Goal: Information Seeking & Learning: Learn about a topic

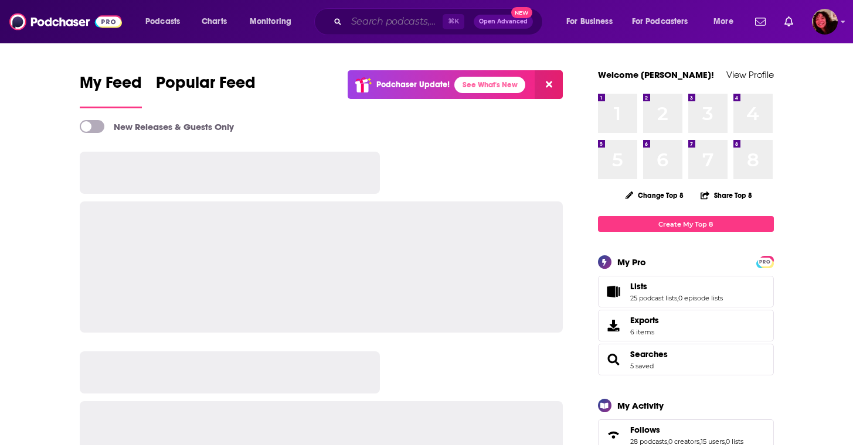
click at [367, 18] on input "Search podcasts, credits, & more..." at bounding box center [394, 21] width 96 height 19
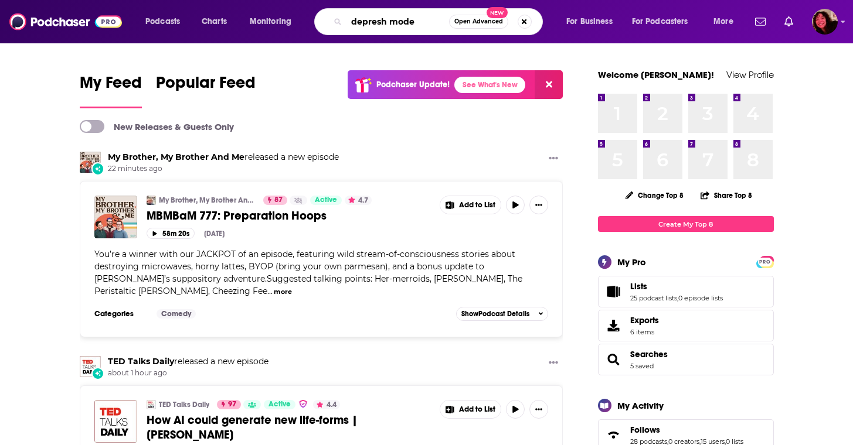
type input "depresh mode"
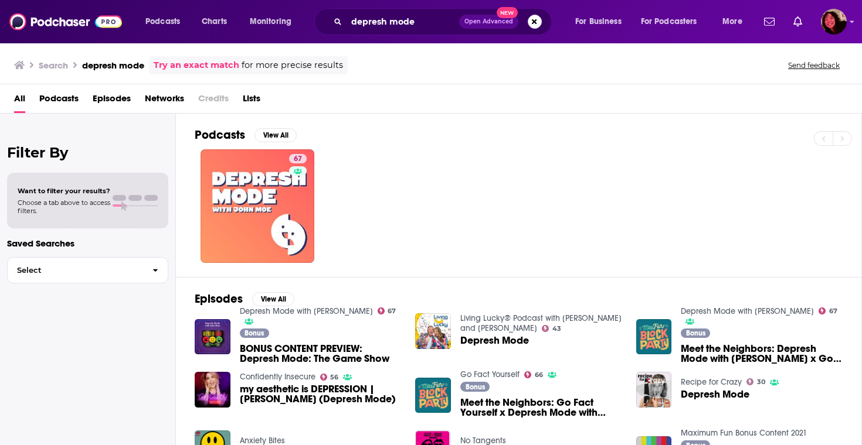
click at [140, 244] on p "Saved Searches" at bounding box center [87, 243] width 161 height 11
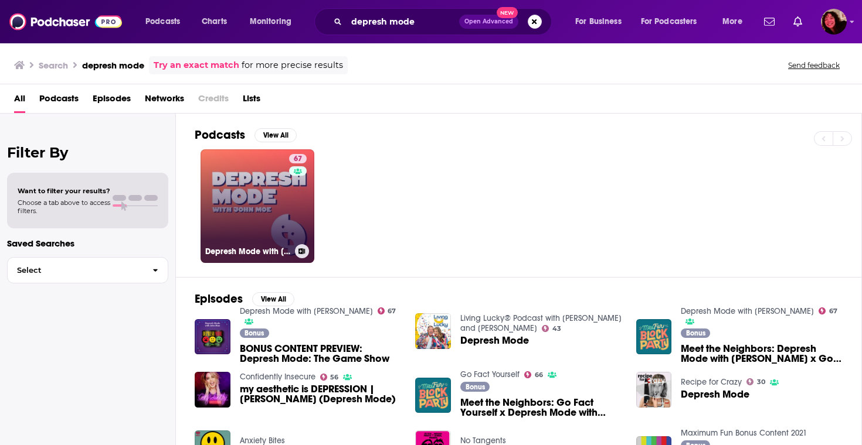
click at [206, 224] on link "67 Depresh Mode with [PERSON_NAME]" at bounding box center [257, 206] width 114 height 114
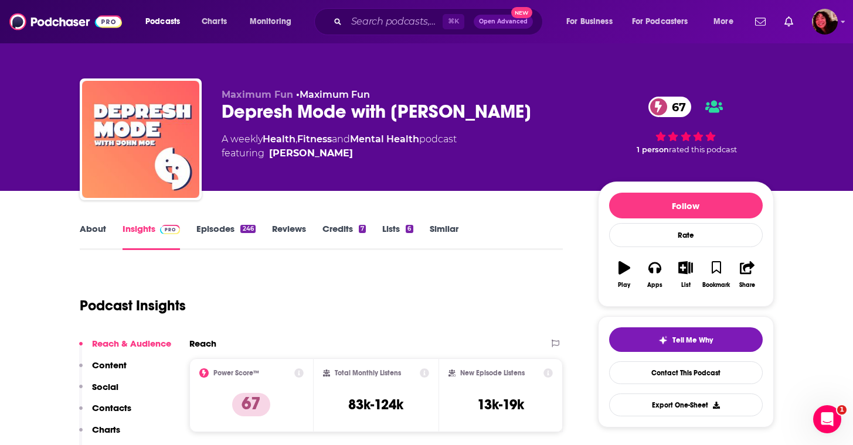
click at [95, 222] on div "About Insights Episodes 246 Reviews Credits 7 Lists 6 Similar" at bounding box center [322, 236] width 484 height 29
click at [98, 227] on link "About" at bounding box center [93, 236] width 26 height 27
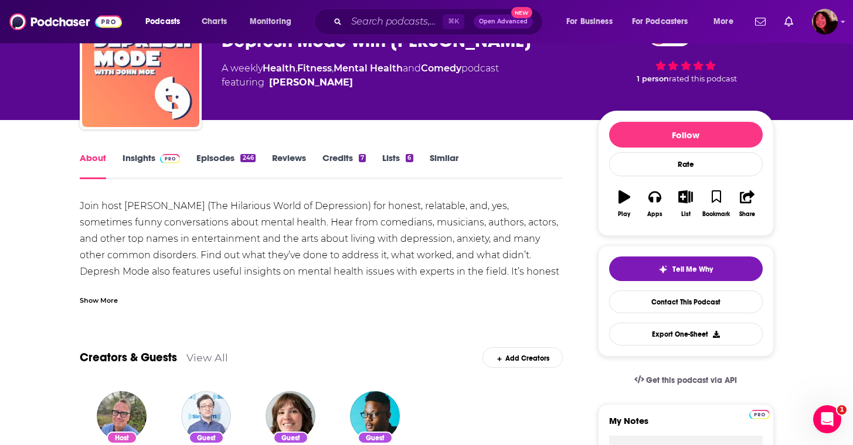
scroll to position [84, 0]
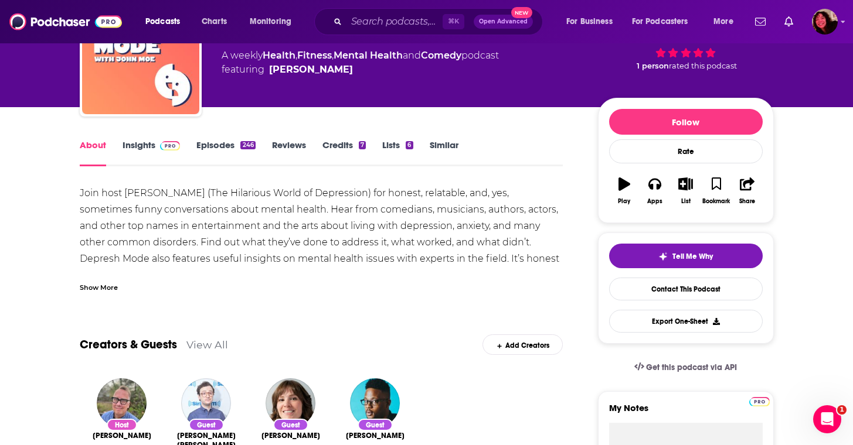
click at [90, 288] on div "Show More" at bounding box center [99, 286] width 38 height 11
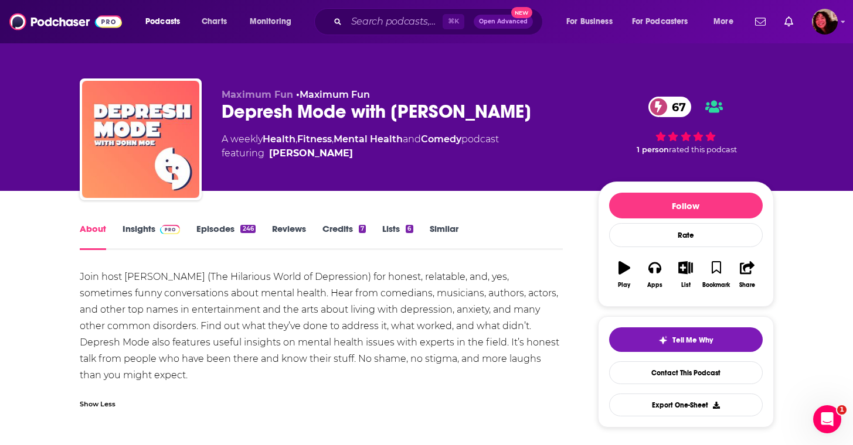
scroll to position [117, 0]
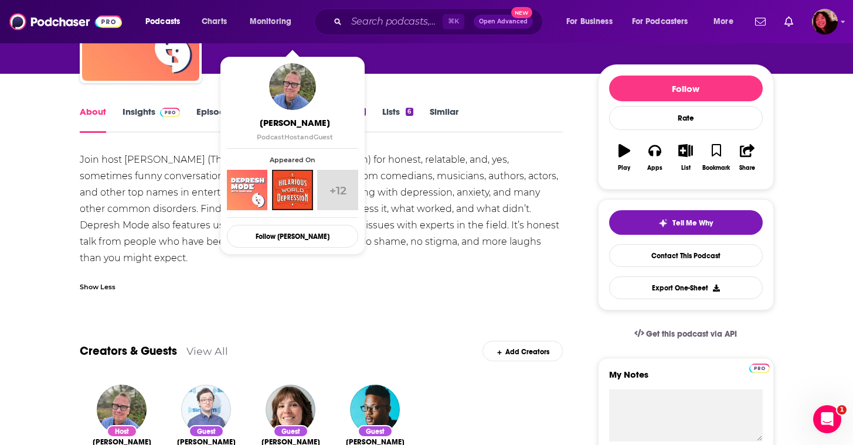
click at [145, 198] on div "Join host [PERSON_NAME] (The Hilarious World of Depression) for honest, relatab…" at bounding box center [322, 209] width 484 height 115
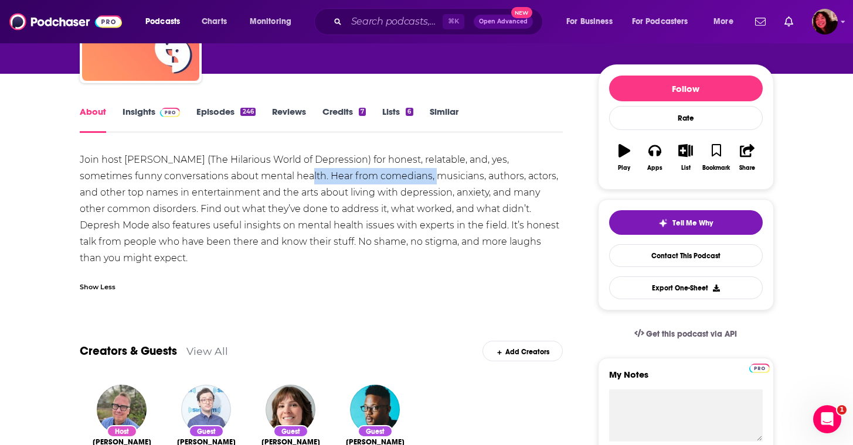
drag, startPoint x: 244, startPoint y: 176, endPoint x: 379, endPoint y: 178, distance: 134.2
click at [379, 178] on div "Join host [PERSON_NAME] (The Hilarious World of Depression) for honest, relatab…" at bounding box center [322, 209] width 484 height 115
click at [393, 213] on div "Join host [PERSON_NAME] (The Hilarious World of Depression) for honest, relatab…" at bounding box center [322, 209] width 484 height 115
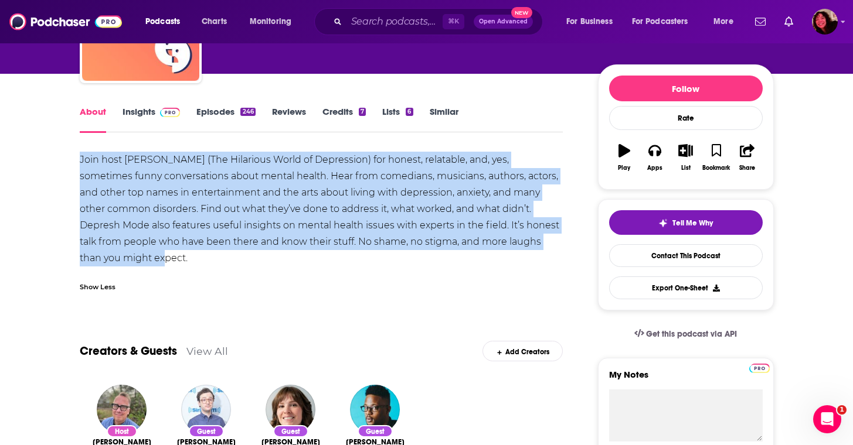
drag, startPoint x: 124, startPoint y: 260, endPoint x: 76, endPoint y: 165, distance: 106.9
copy div "Join host [PERSON_NAME] (The Hilarious World of Depression) for honest, relatab…"
click at [384, 29] on input "Search podcasts, credits, & more..." at bounding box center [394, 21] width 96 height 19
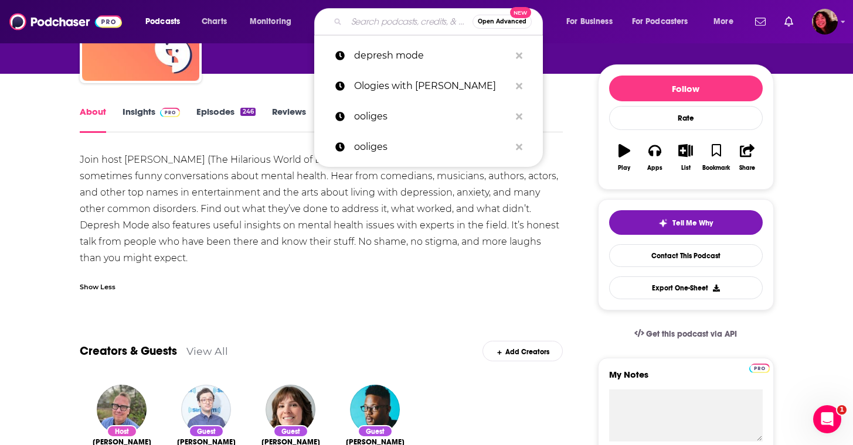
paste input "Culture Study Podcast"
type input "Culture Study Podcast"
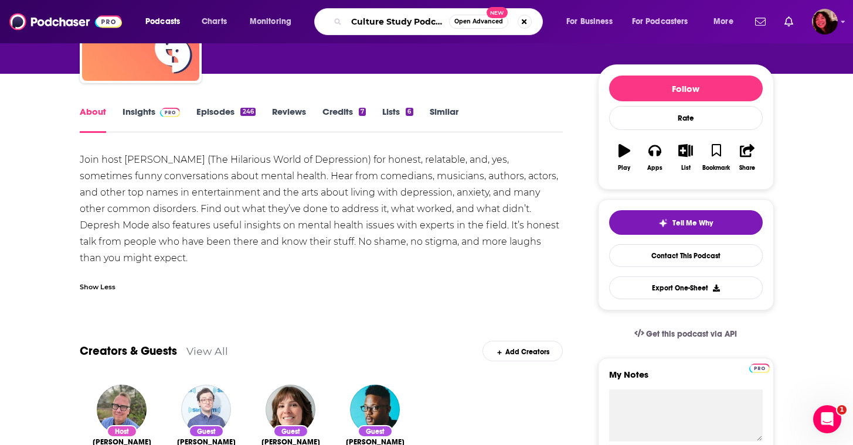
scroll to position [0, 5]
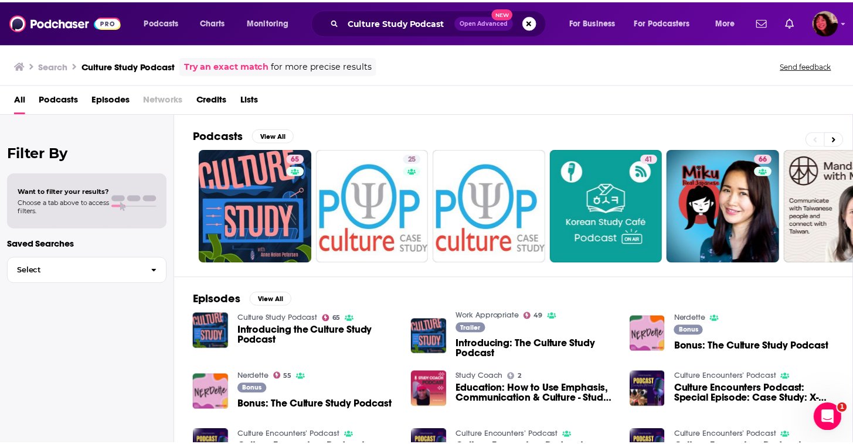
scroll to position [2, 0]
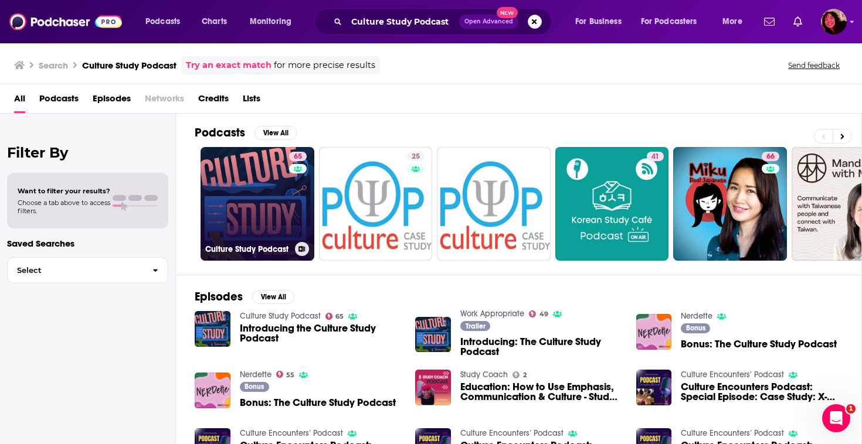
click at [258, 211] on link "65 Culture Study Podcast" at bounding box center [257, 204] width 114 height 114
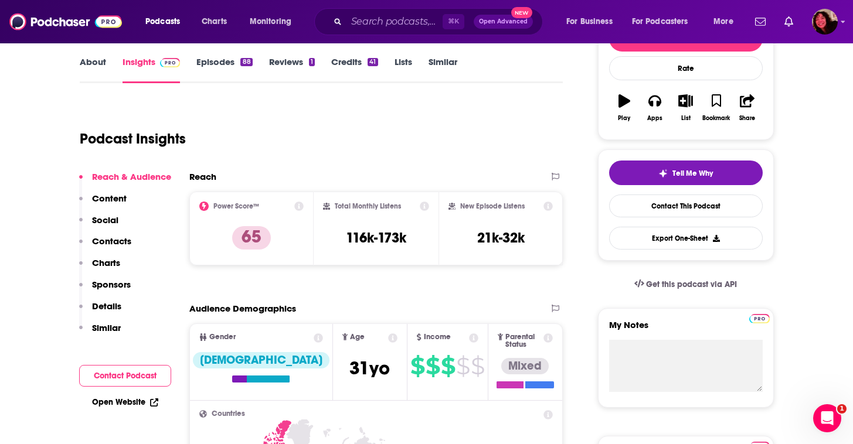
scroll to position [52, 0]
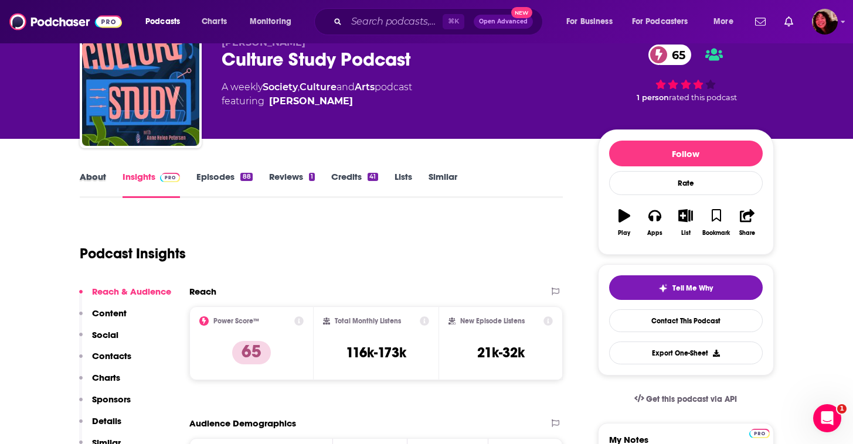
click at [111, 171] on div "About" at bounding box center [101, 184] width 43 height 27
click at [81, 178] on link "About" at bounding box center [93, 184] width 26 height 27
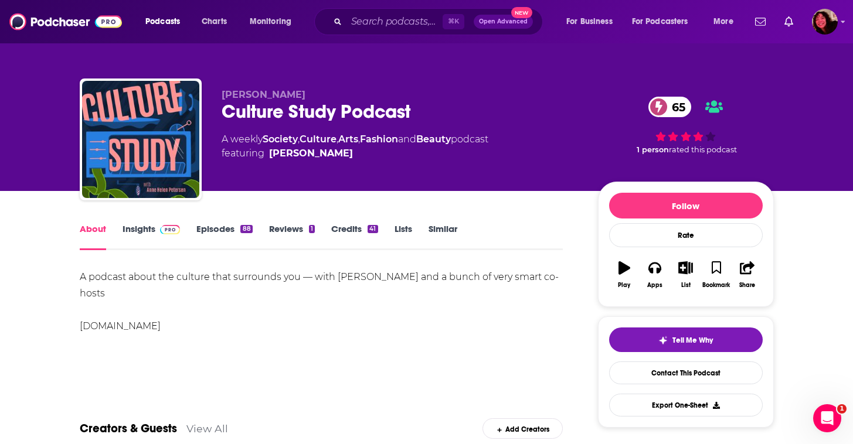
drag, startPoint x: 312, startPoint y: 326, endPoint x: 291, endPoint y: 317, distance: 22.3
click at [312, 325] on div "A podcast about the culture that surrounds you — with [PERSON_NAME] and a bunch…" at bounding box center [322, 302] width 484 height 66
click at [151, 231] on link "Insights" at bounding box center [151, 236] width 58 height 27
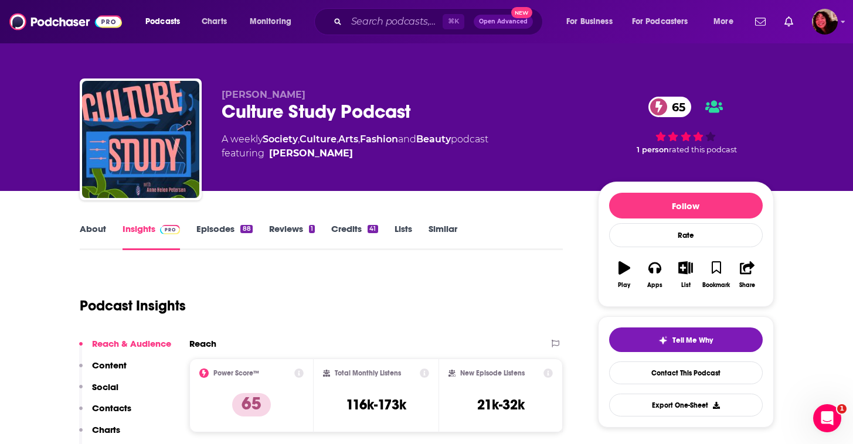
click at [96, 231] on link "About" at bounding box center [93, 236] width 26 height 27
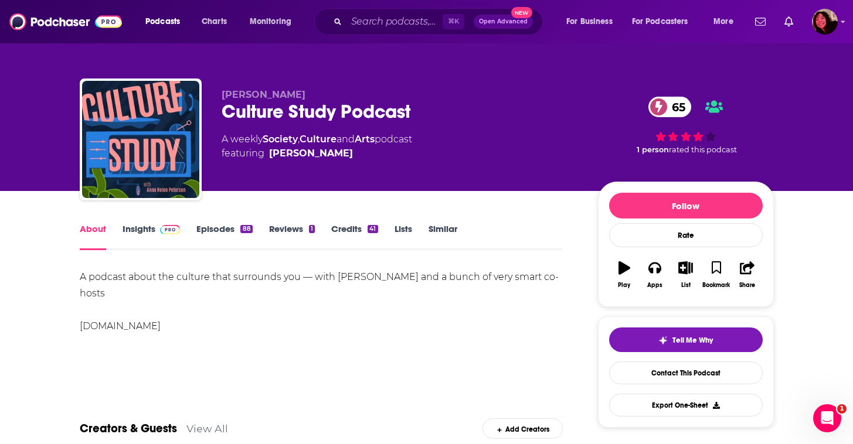
scroll to position [24, 0]
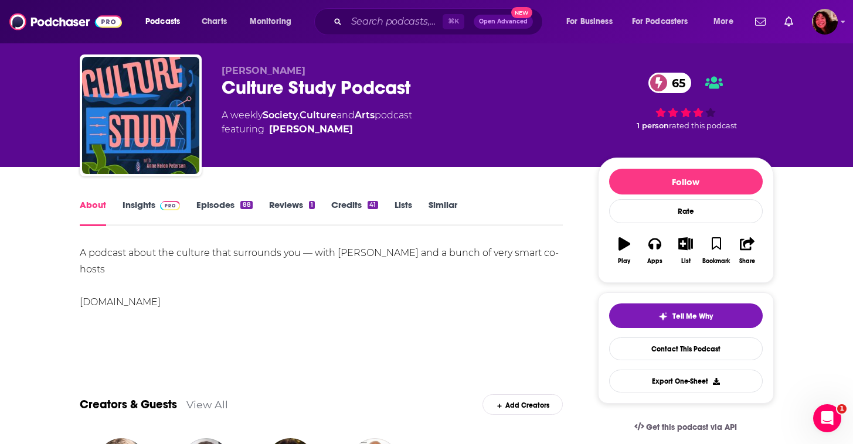
click at [204, 207] on link "Episodes 88" at bounding box center [224, 212] width 56 height 27
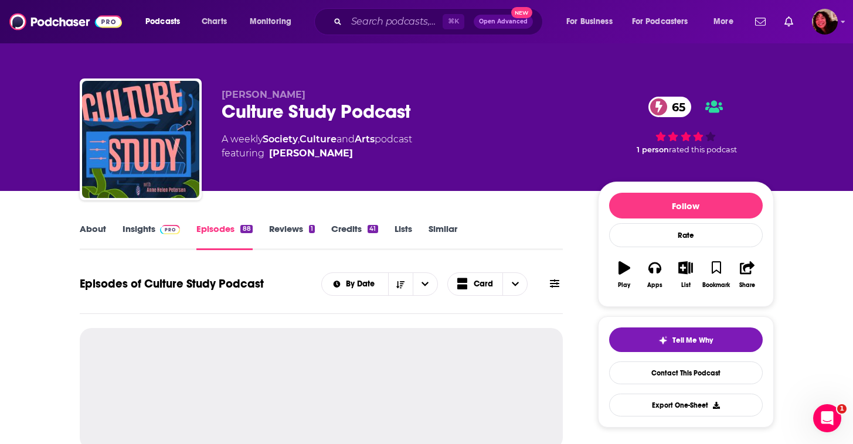
click at [93, 224] on link "About" at bounding box center [93, 236] width 26 height 27
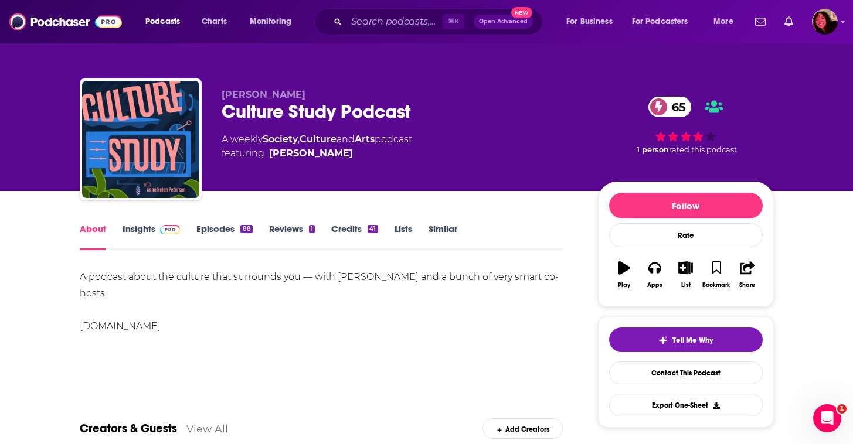
click at [215, 235] on link "Episodes 88" at bounding box center [224, 236] width 56 height 27
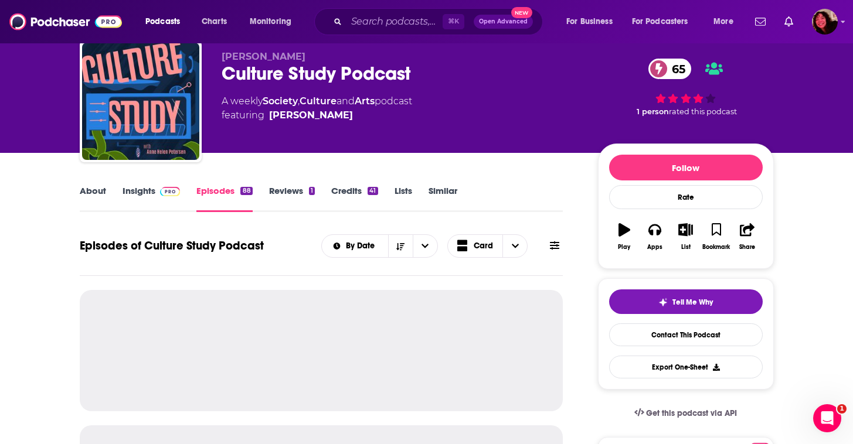
scroll to position [94, 0]
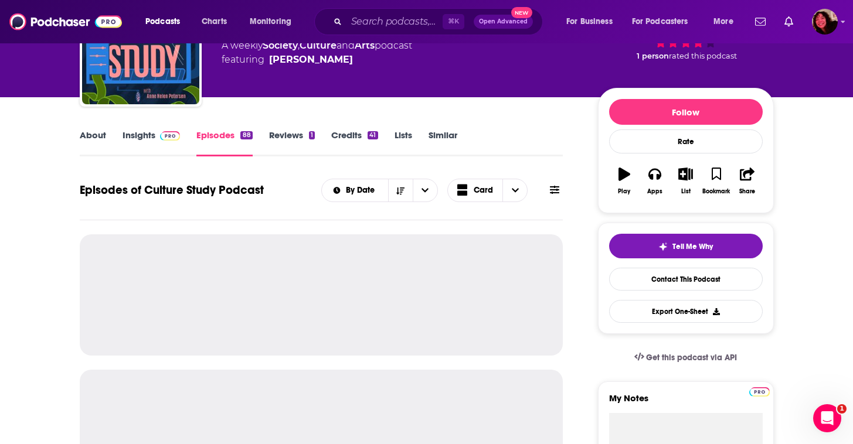
click at [94, 139] on link "About" at bounding box center [93, 143] width 26 height 27
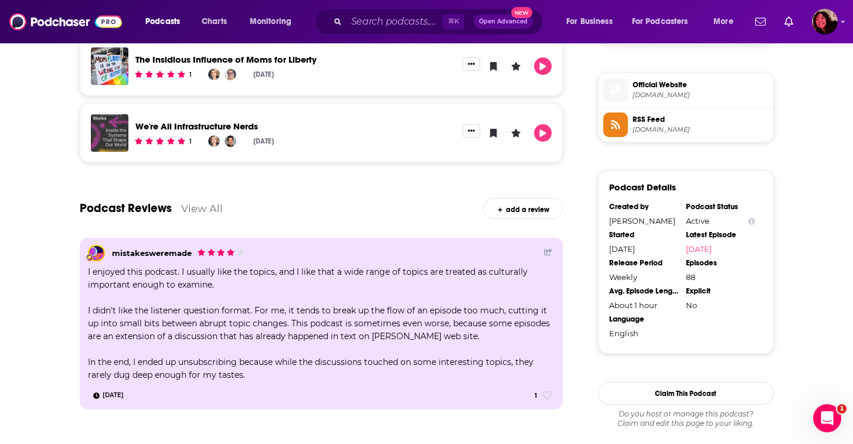
scroll to position [930, 0]
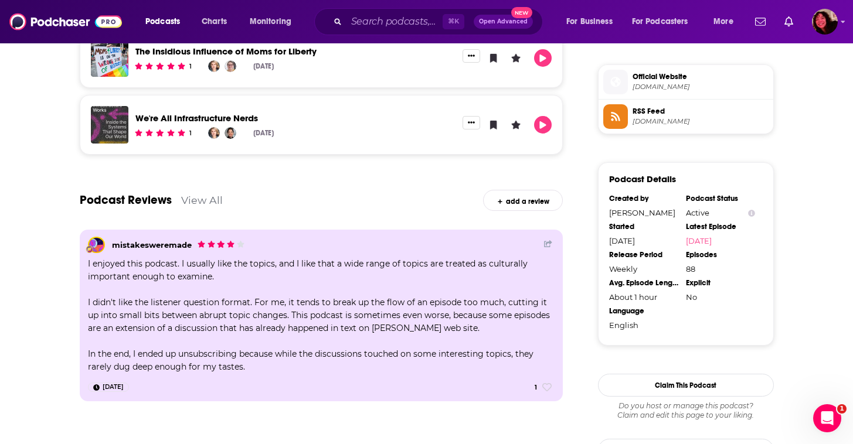
click at [276, 187] on div "Podcast Reviews View All add a review" at bounding box center [322, 193] width 484 height 63
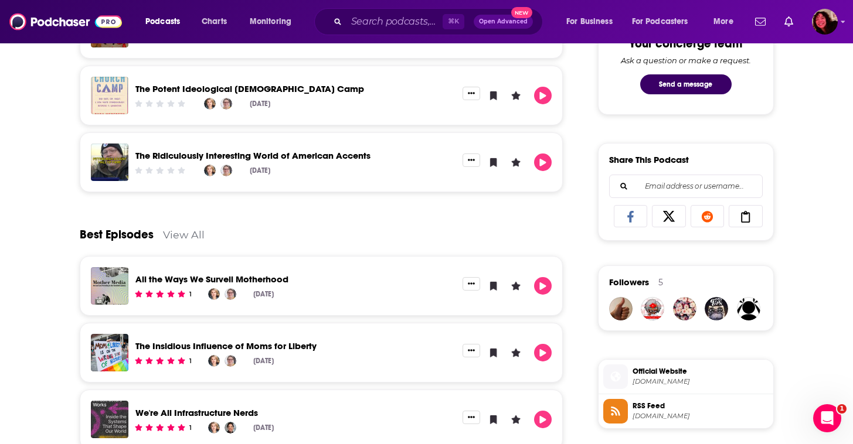
scroll to position [450, 0]
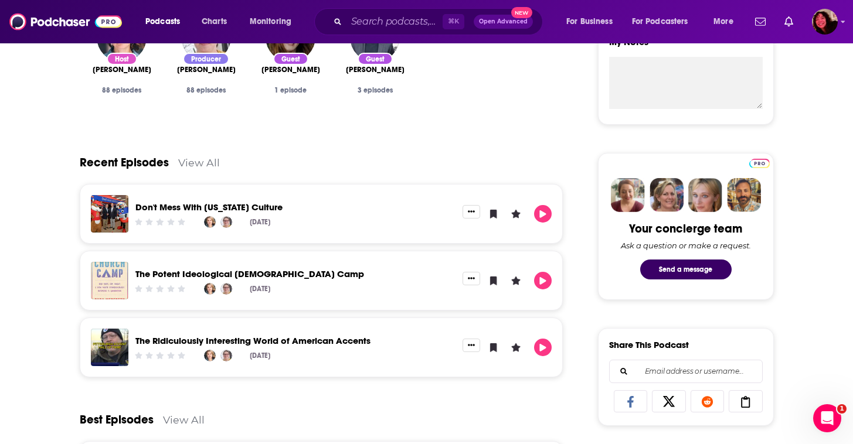
click at [305, 383] on div "Recent Episodes View All Don't Mess With [US_STATE] Culture [DATE] The Potent I…" at bounding box center [322, 255] width 484 height 257
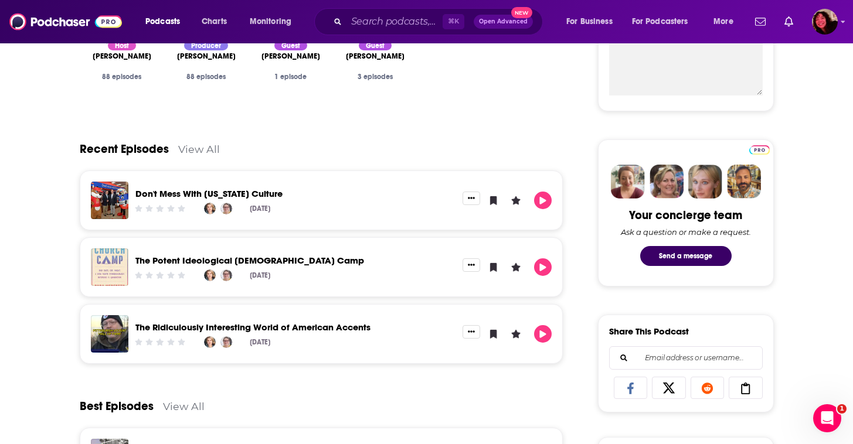
scroll to position [0, 0]
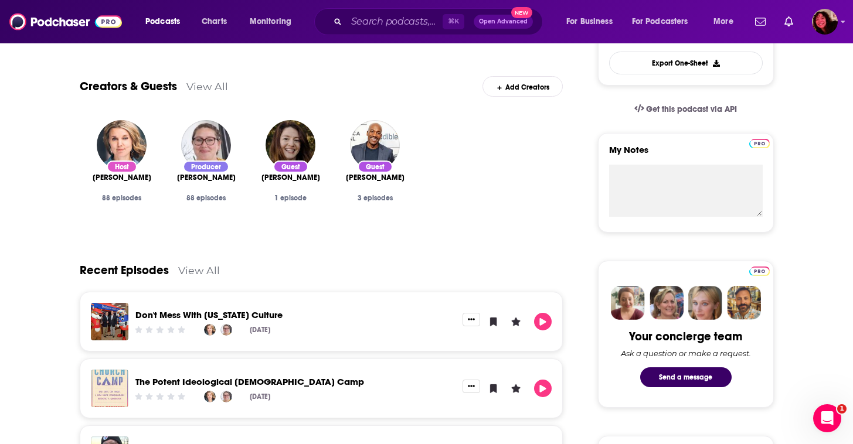
click at [215, 88] on link "View All" at bounding box center [207, 86] width 42 height 12
